Goal: Task Accomplishment & Management: Use online tool/utility

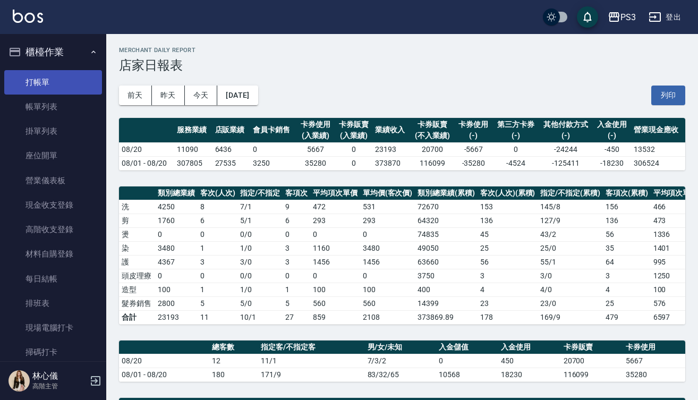
click at [51, 82] on link "打帳單" at bounding box center [53, 82] width 98 height 24
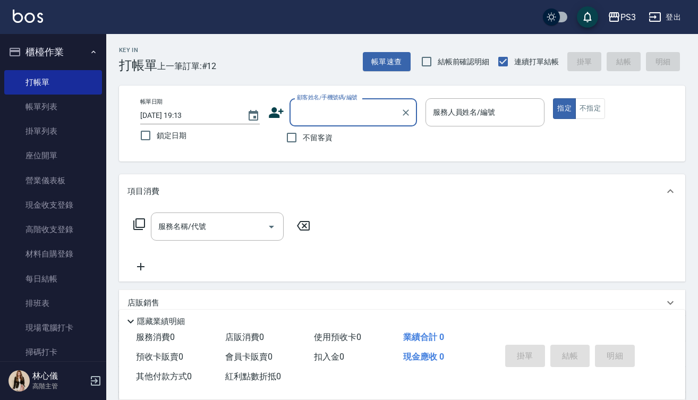
click at [312, 119] on input "顧客姓名/手機號碼/編號" at bounding box center [345, 112] width 102 height 19
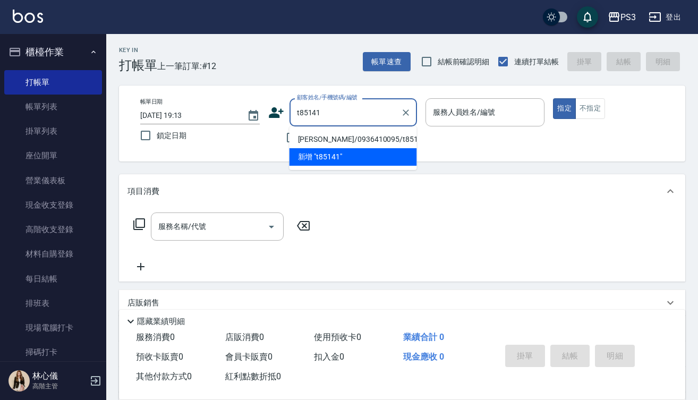
type input "[PERSON_NAME]/0936410095/t85141"
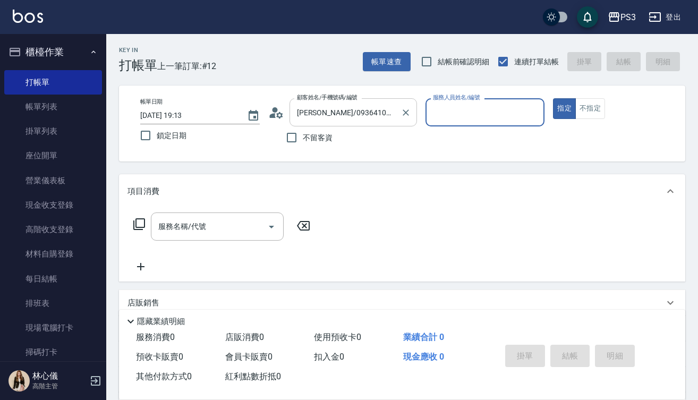
type input "[PERSON_NAME]-7"
click at [565, 108] on button "指定" at bounding box center [564, 108] width 23 height 21
type button "true"
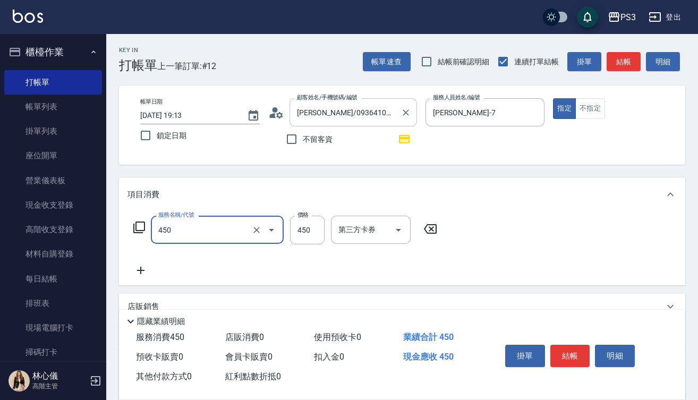
type input "有機洗髮(450)"
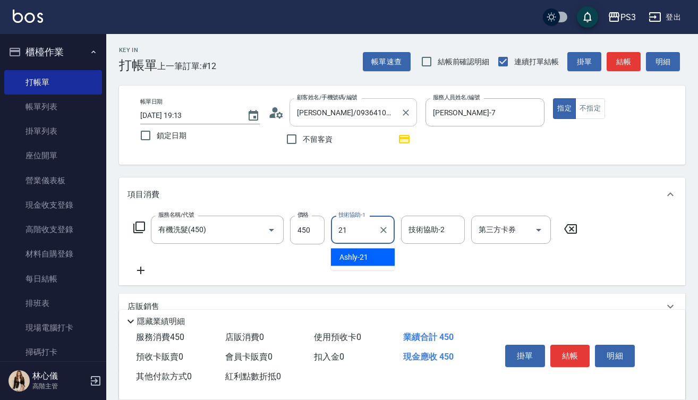
type input "Ashly-21"
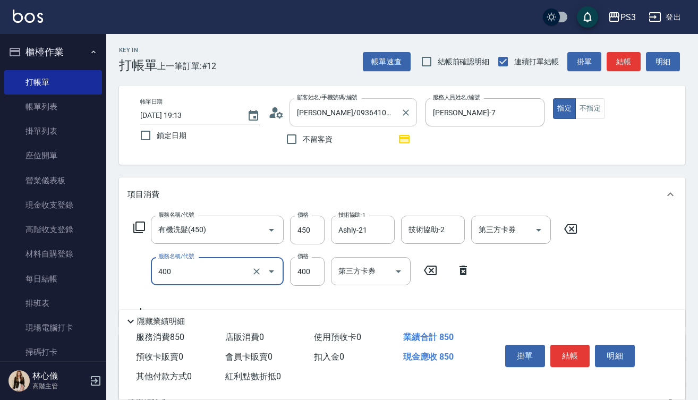
type input "剪(400)"
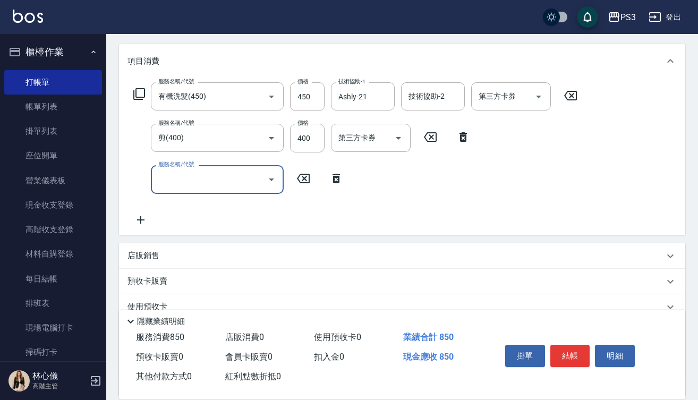
scroll to position [138, 0]
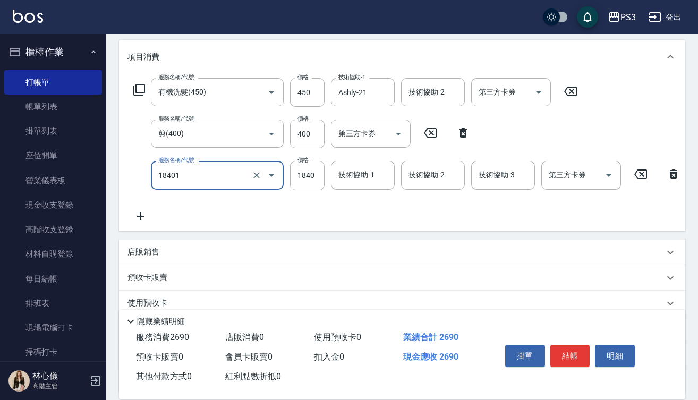
type input "L燙(18401)"
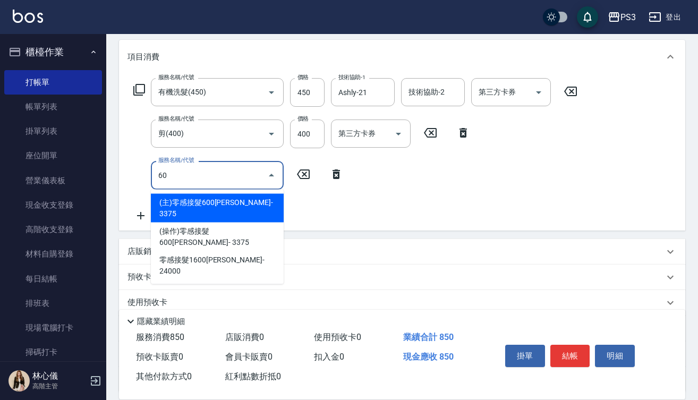
type input "6"
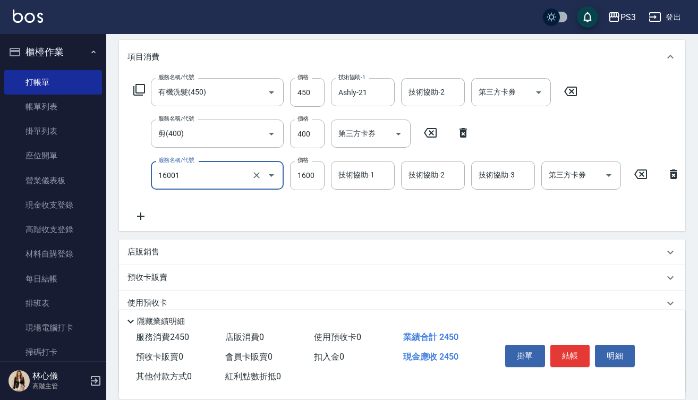
type input "燙m(16001)"
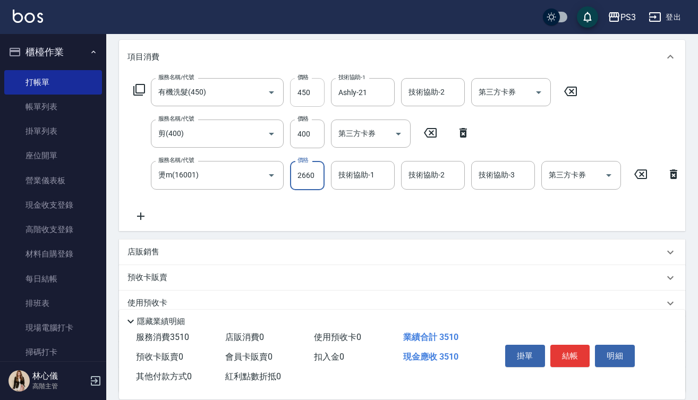
type input "2660"
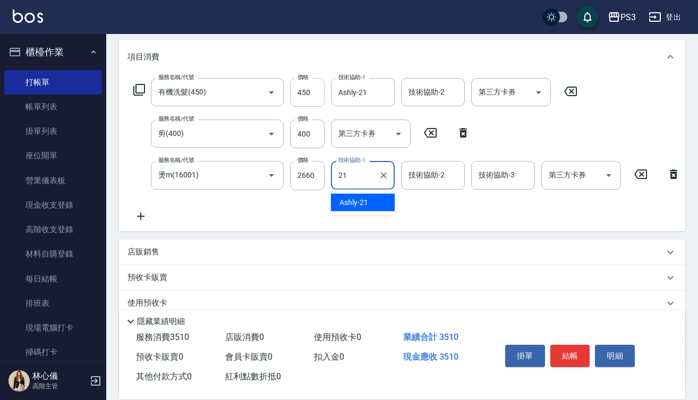
type input "Ashly-21"
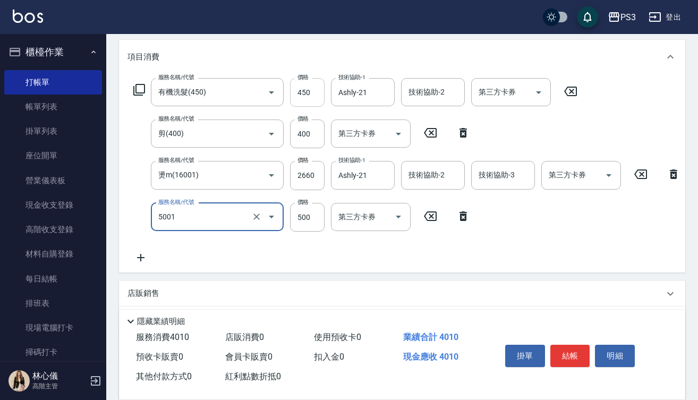
type input "燙瀏海500/800(5001)"
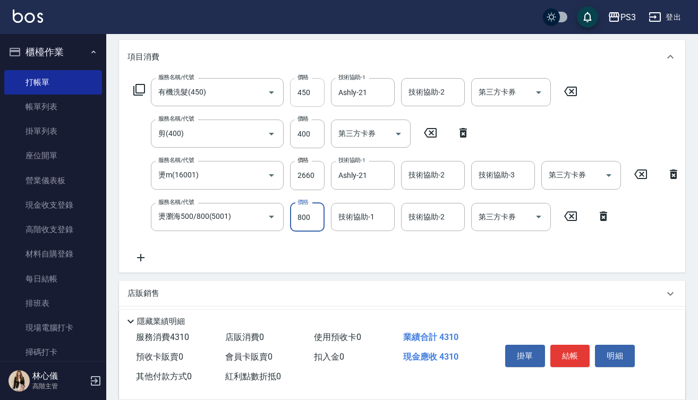
type input "800"
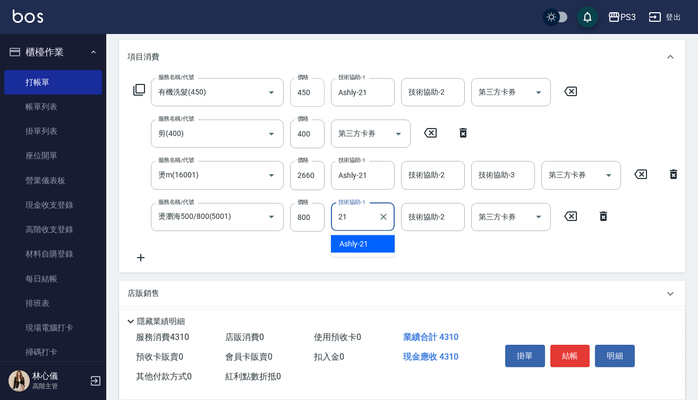
type input "Ashly-21"
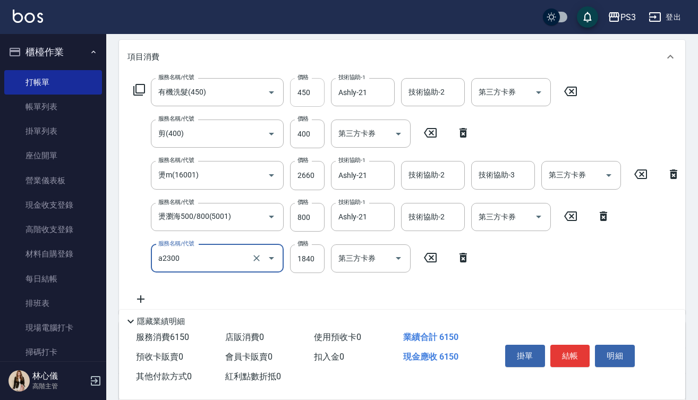
type input "結構式三段中(a2300)"
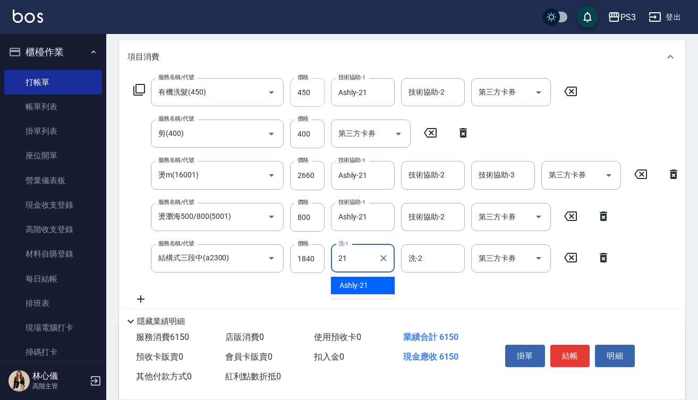
type input "Ashly-21"
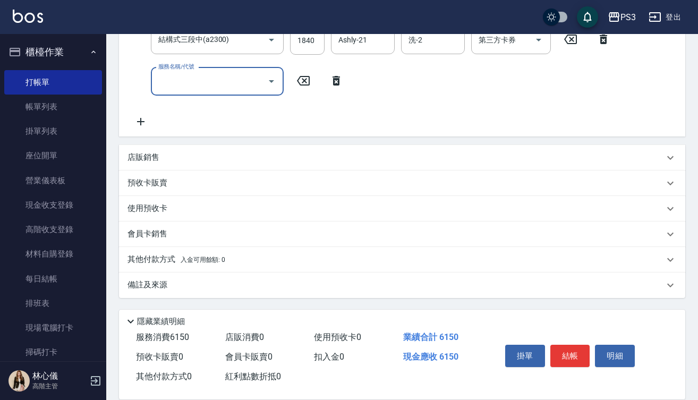
scroll to position [365, 0]
click at [208, 152] on div "店販銷售" at bounding box center [396, 157] width 537 height 11
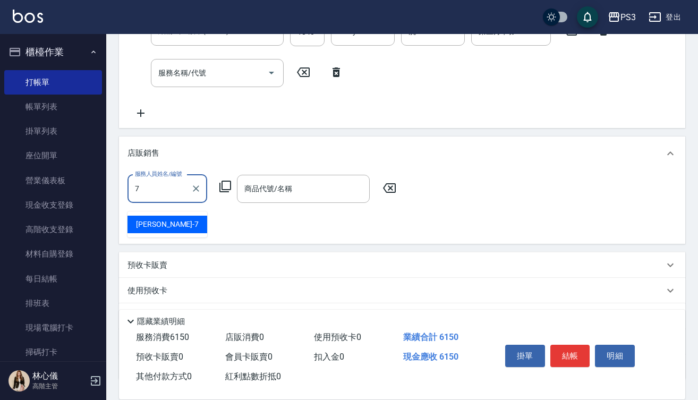
type input "[PERSON_NAME]-7"
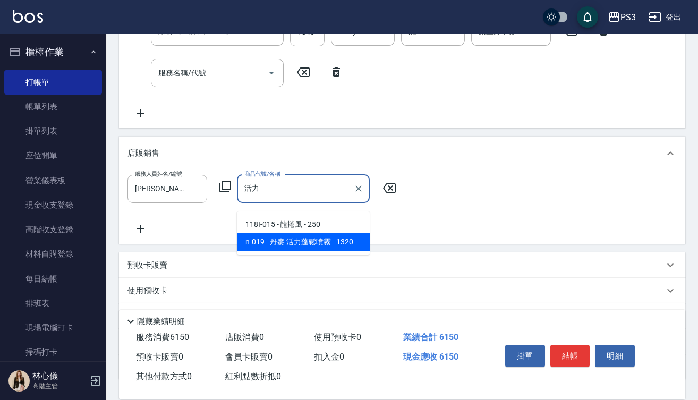
type input "丹麥-活力蓬鬆噴霧"
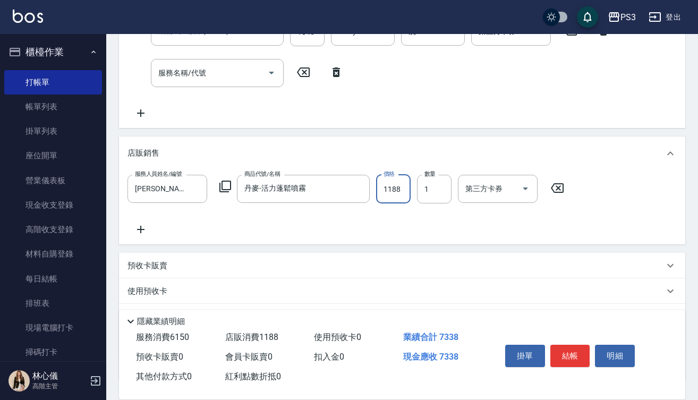
type input "1188"
click at [577, 349] on button "結帳" at bounding box center [571, 356] width 40 height 22
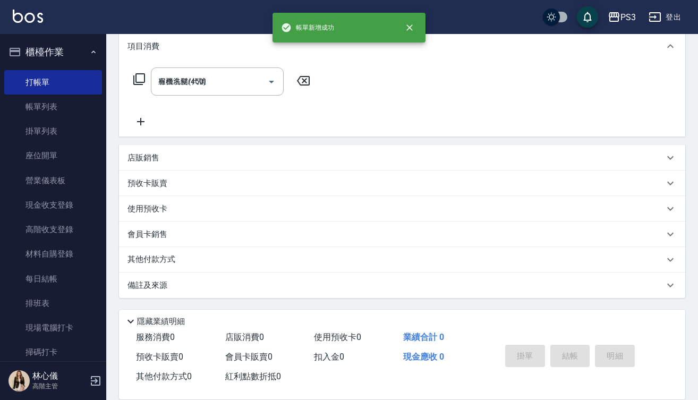
type input "[DATE] 19:15"
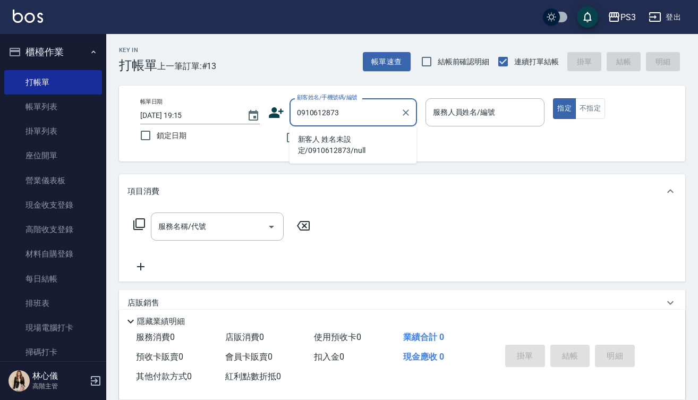
type input "新客人 姓名未設定/0910612873/null"
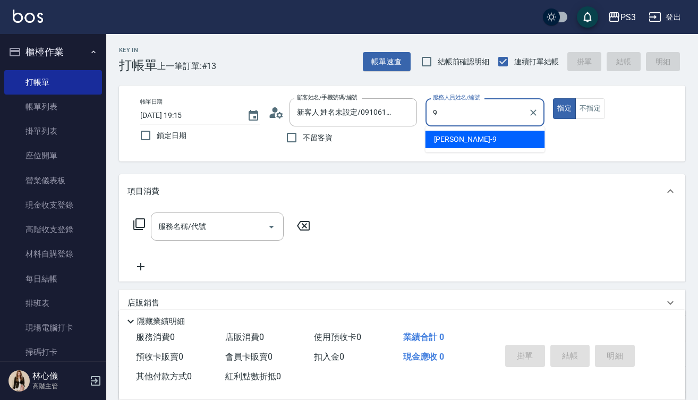
type input "[PERSON_NAME]-9"
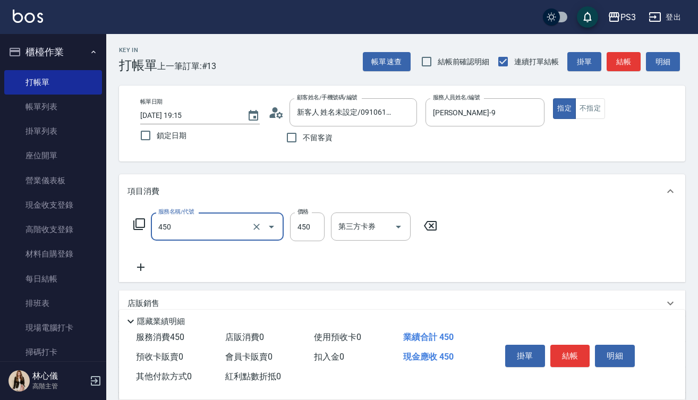
type input "有機洗髮(450)"
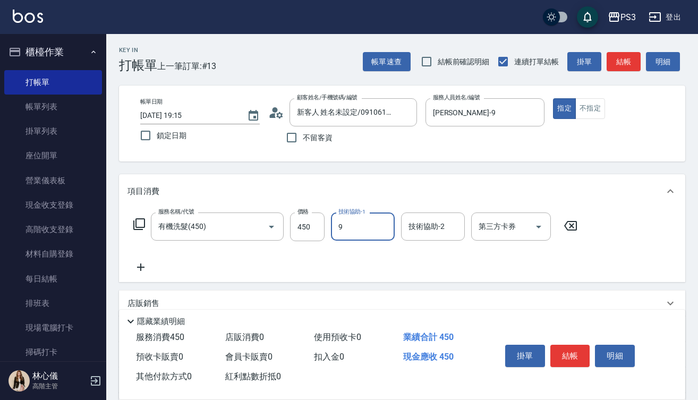
type input "[PERSON_NAME]-9"
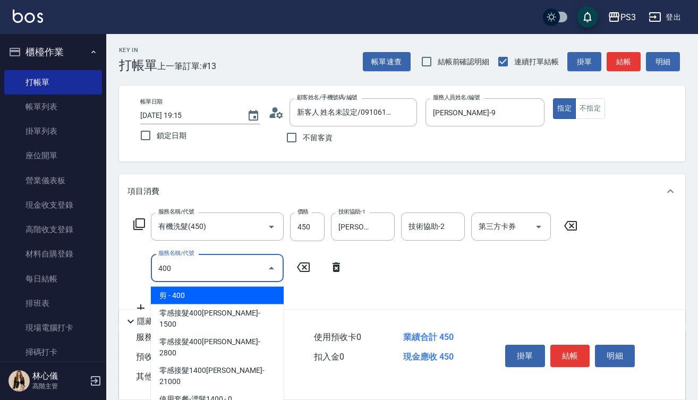
type input "剪(400)"
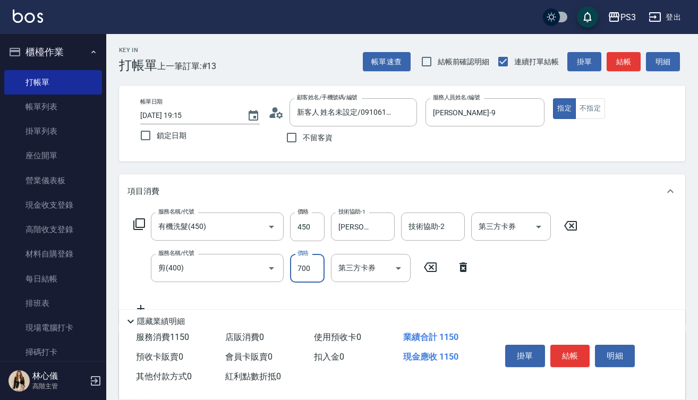
type input "700"
click at [568, 354] on button "結帳" at bounding box center [571, 356] width 40 height 22
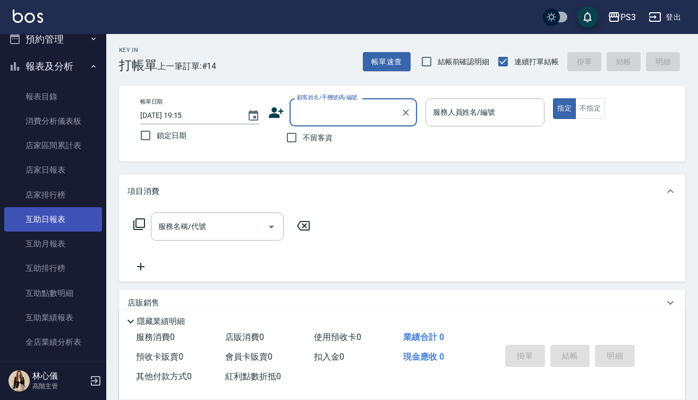
scroll to position [348, 0]
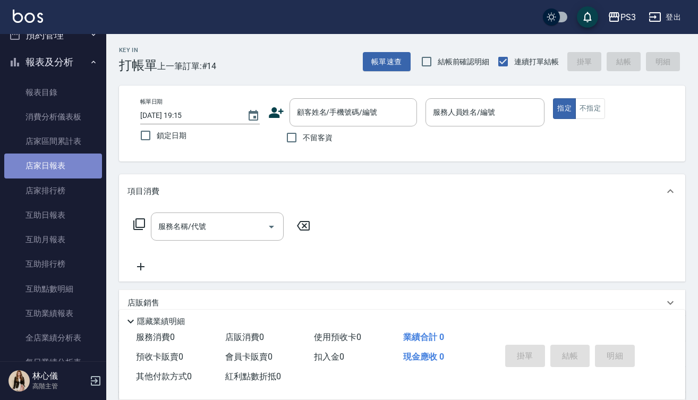
click at [60, 161] on link "店家日報表" at bounding box center [53, 166] width 98 height 24
